Goal: Transaction & Acquisition: Purchase product/service

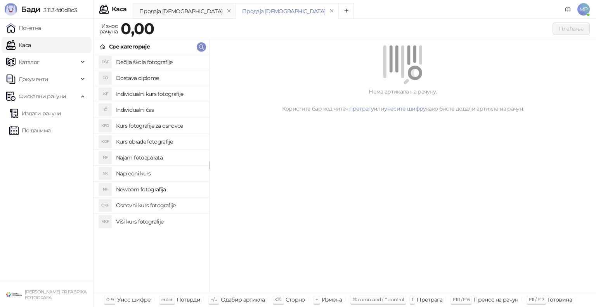
click at [137, 205] on h4 "Osnovni kurs fotografije" at bounding box center [159, 205] width 87 height 12
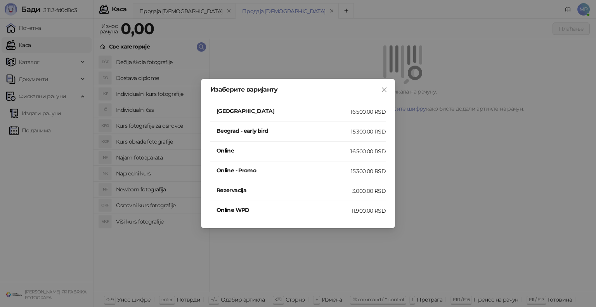
click at [286, 109] on h4 "[GEOGRAPHIC_DATA]" at bounding box center [283, 111] width 134 height 9
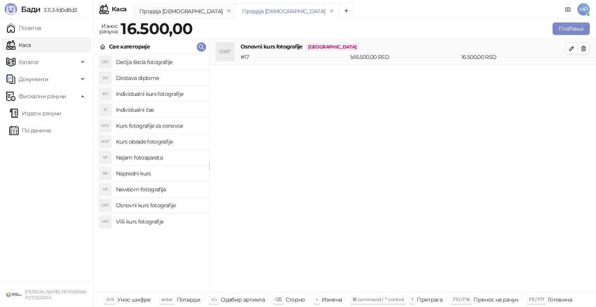
click at [145, 158] on h4 "Najam fotoaparata" at bounding box center [159, 157] width 87 height 12
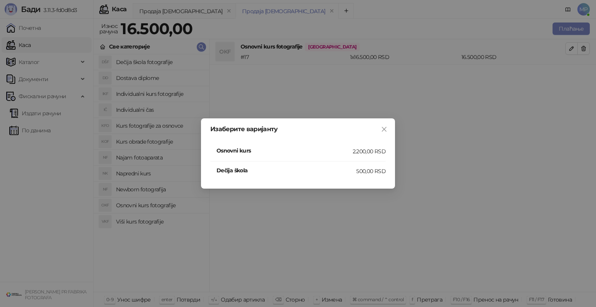
click at [287, 149] on h4 "Osnovni kurs" at bounding box center [284, 150] width 136 height 9
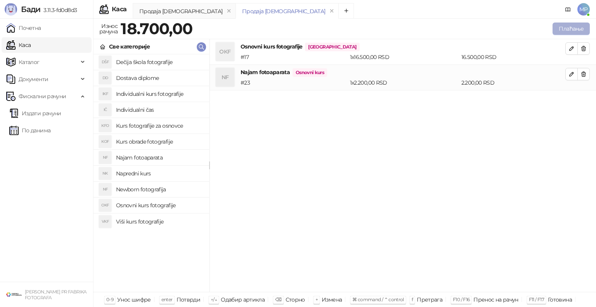
click at [570, 28] on button "Плаћање" at bounding box center [570, 28] width 37 height 12
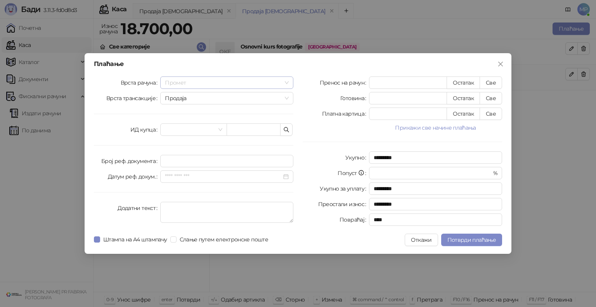
click at [180, 81] on span "Промет" at bounding box center [227, 83] width 124 height 12
click at [185, 97] on div "Промет" at bounding box center [226, 98] width 121 height 9
click at [493, 83] on button "Све" at bounding box center [490, 82] width 22 height 12
type input "*****"
type input "****"
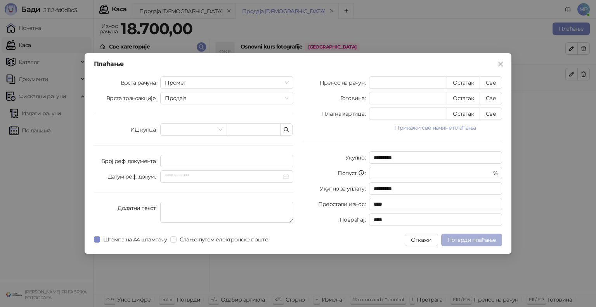
click at [465, 239] on span "Потврди плаћање" at bounding box center [471, 239] width 48 height 7
